Goal: Information Seeking & Learning: Learn about a topic

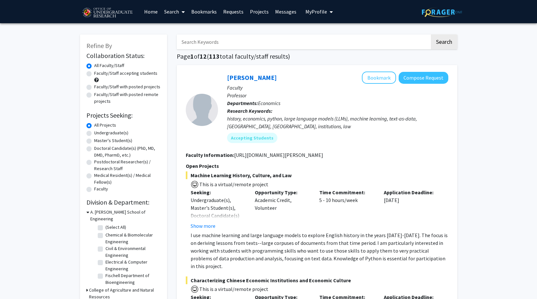
click at [123, 75] on label "Faculty/Staff accepting students" at bounding box center [125, 73] width 63 height 7
click at [98, 74] on input "Faculty/Staff accepting students" at bounding box center [96, 72] width 4 height 4
radio input "true"
click at [114, 134] on label "Undergraduate(s)" at bounding box center [111, 133] width 34 height 7
click at [98, 134] on input "Undergraduate(s)" at bounding box center [96, 132] width 4 height 4
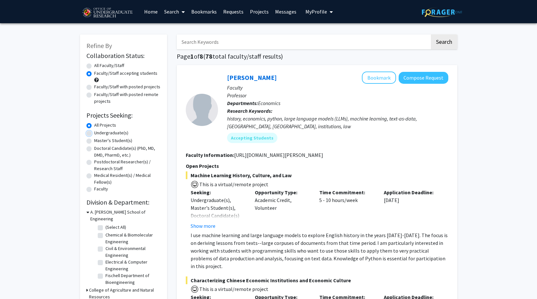
radio input "true"
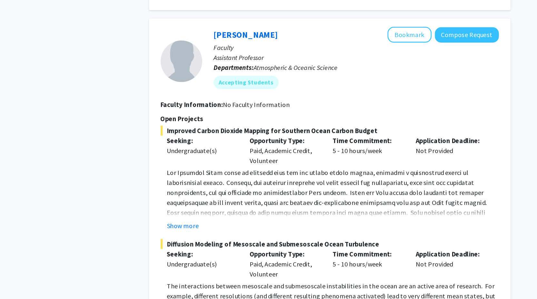
scroll to position [2810, 0]
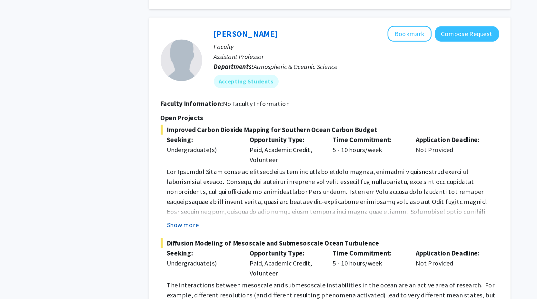
click at [207, 238] on button "Show more" at bounding box center [203, 242] width 25 height 8
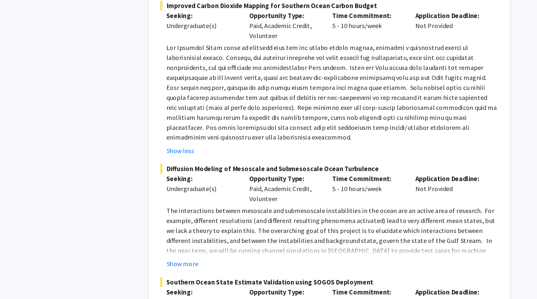
scroll to position [2920, 0]
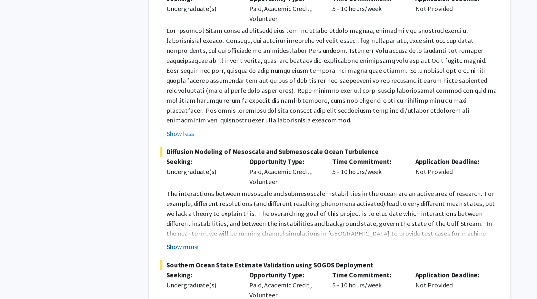
click at [204, 255] on button "Show more" at bounding box center [203, 259] width 25 height 8
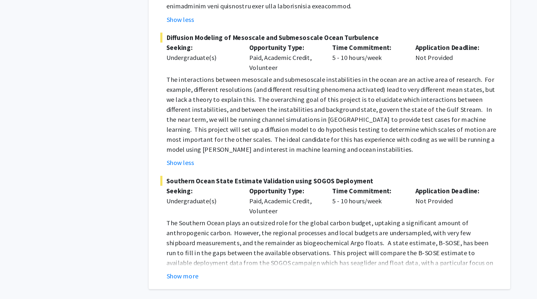
scroll to position [3026, 0]
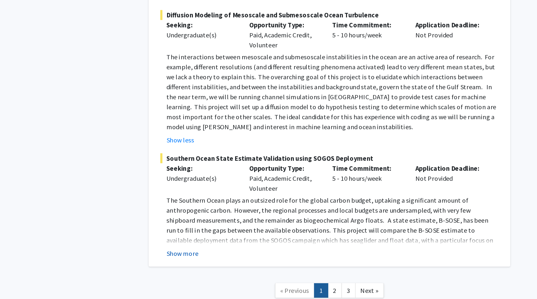
click at [207, 260] on button "Show more" at bounding box center [203, 264] width 25 height 8
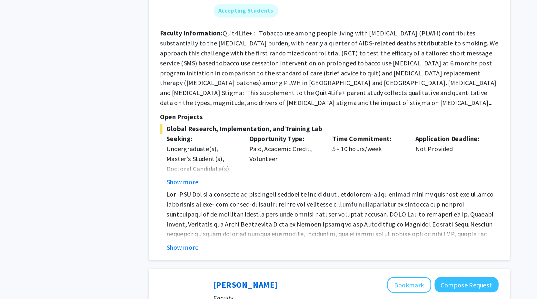
scroll to position [562, 0]
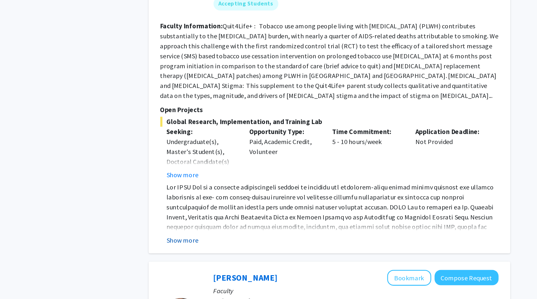
click at [207, 250] on button "Show more" at bounding box center [203, 254] width 25 height 8
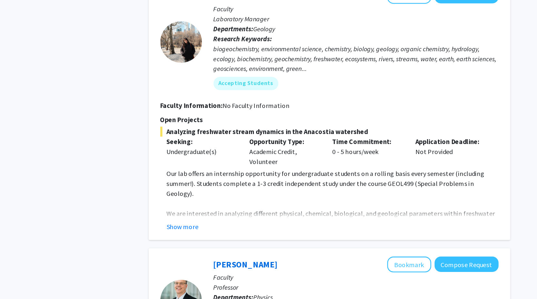
scroll to position [1041, 0]
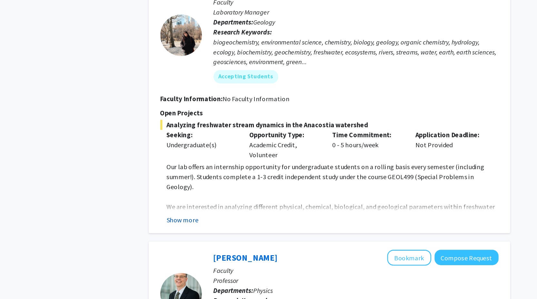
click at [203, 234] on button "Show more" at bounding box center [203, 238] width 25 height 8
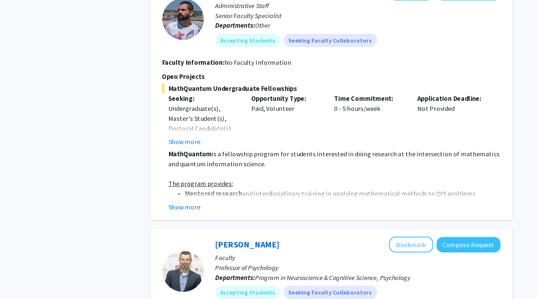
scroll to position [1775, 0]
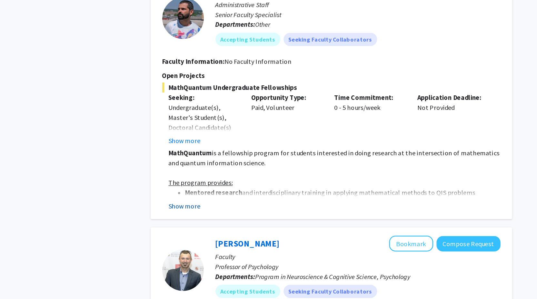
click at [207, 223] on button "Show more" at bounding box center [203, 227] width 25 height 8
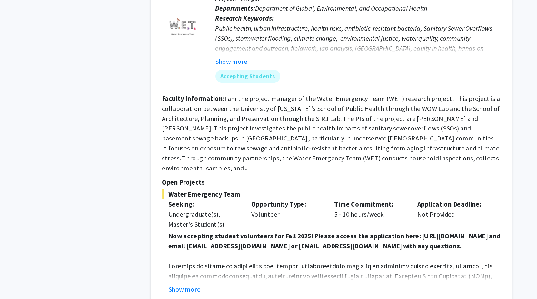
scroll to position [2481, 0]
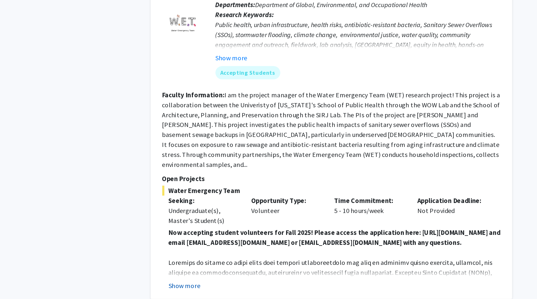
click at [201, 285] on button "Show more" at bounding box center [203, 289] width 25 height 8
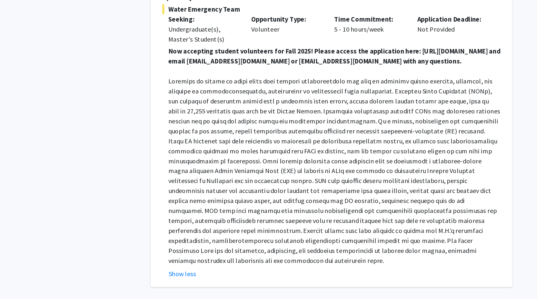
scroll to position [2625, 0]
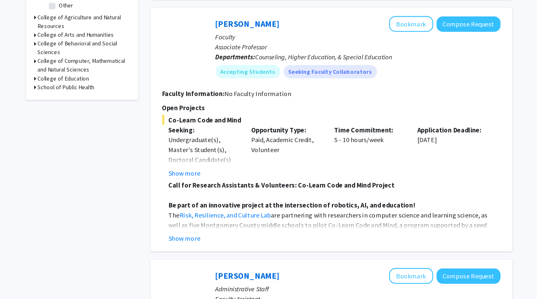
scroll to position [179, 0]
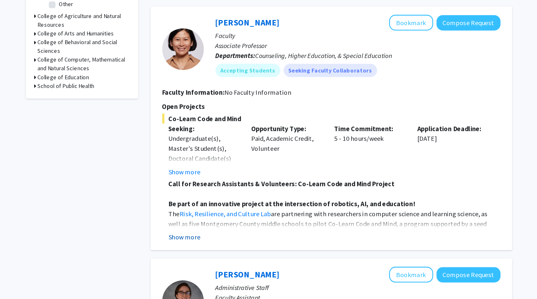
click at [201, 250] on button "Show more" at bounding box center [203, 251] width 25 height 8
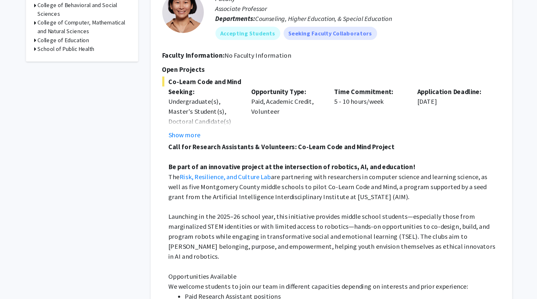
scroll to position [274, 0]
